Goal: Information Seeking & Learning: Learn about a topic

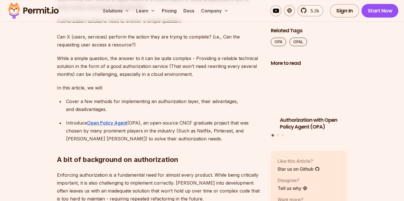
scroll to position [402, 0]
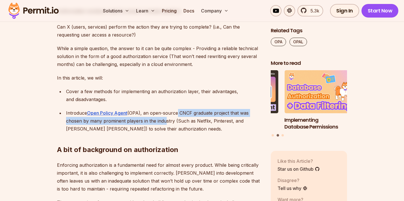
drag, startPoint x: 175, startPoint y: 113, endPoint x: 162, endPoint y: 122, distance: 16.5
click at [162, 122] on p "Introduce Open Policy Agent (OPA), an open-source CNCF graduate project that wa…" at bounding box center [164, 121] width 196 height 24
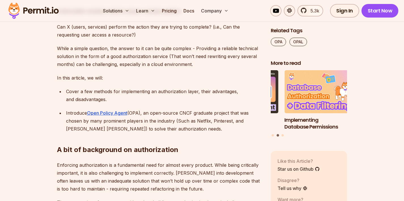
click at [174, 122] on p "Introduce Open Policy Agent (OPA), an open-source CNCF graduate project that wa…" at bounding box center [164, 121] width 196 height 24
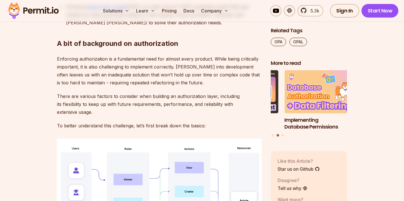
scroll to position [513, 0]
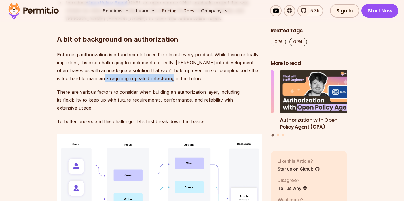
drag, startPoint x: 86, startPoint y: 78, endPoint x: 155, endPoint y: 80, distance: 68.6
click at [155, 80] on p "Enforcing authorization is a fundamental need for almost every product. While b…" at bounding box center [159, 67] width 205 height 32
click at [151, 80] on p "Enforcing authorization is a fundamental need for almost every product. While b…" at bounding box center [159, 67] width 205 height 32
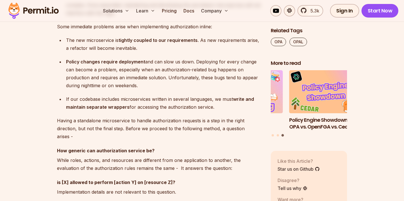
scroll to position [1511, 0]
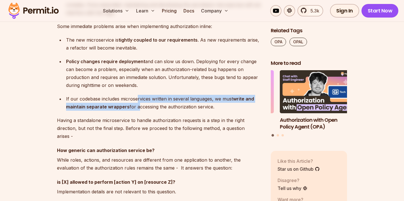
drag, startPoint x: 137, startPoint y: 115, endPoint x: 137, endPoint y: 120, distance: 4.5
click at [137, 111] on p "If our codebase includes microservices written in several languages, we must wr…" at bounding box center [164, 103] width 196 height 16
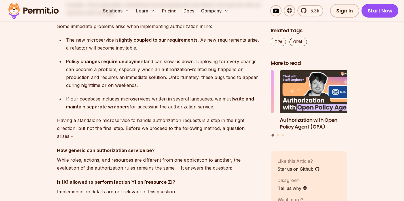
click at [145, 111] on p "If our codebase includes microservices written in several languages, we must wr…" at bounding box center [164, 103] width 196 height 16
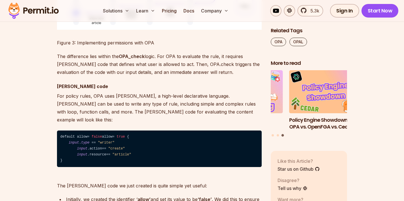
scroll to position [2057, 0]
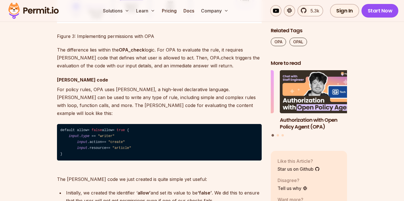
click at [160, 70] on p "The difference lies within the OPA_check logic. For OPA to evaluate the rule, i…" at bounding box center [159, 58] width 205 height 24
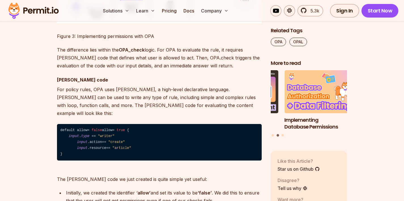
click at [131, 70] on p "The difference lies within the OPA_check logic. For OPA to evaluate the rule, i…" at bounding box center [159, 58] width 205 height 24
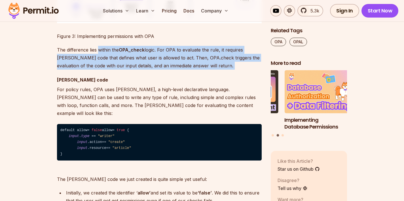
drag, startPoint x: 101, startPoint y: 103, endPoint x: 133, endPoint y: 123, distance: 37.5
click at [147, 70] on p "The difference lies within the OPA_check logic. For OPA to evaluate the rule, i…" at bounding box center [159, 58] width 205 height 24
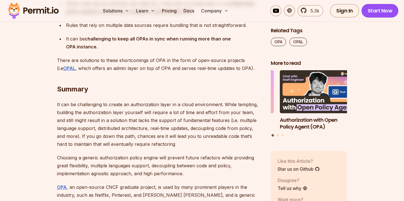
scroll to position [2643, 0]
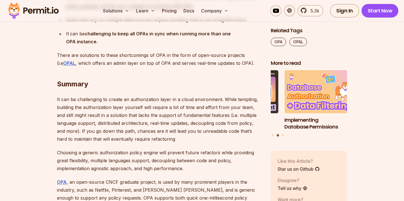
click at [146, 67] on p "There are solutions to these shortcomings of OPA in the form of open-source pro…" at bounding box center [159, 59] width 205 height 16
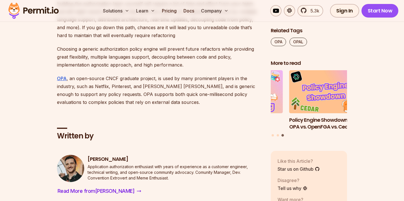
scroll to position [2747, 0]
